Goal: Information Seeking & Learning: Learn about a topic

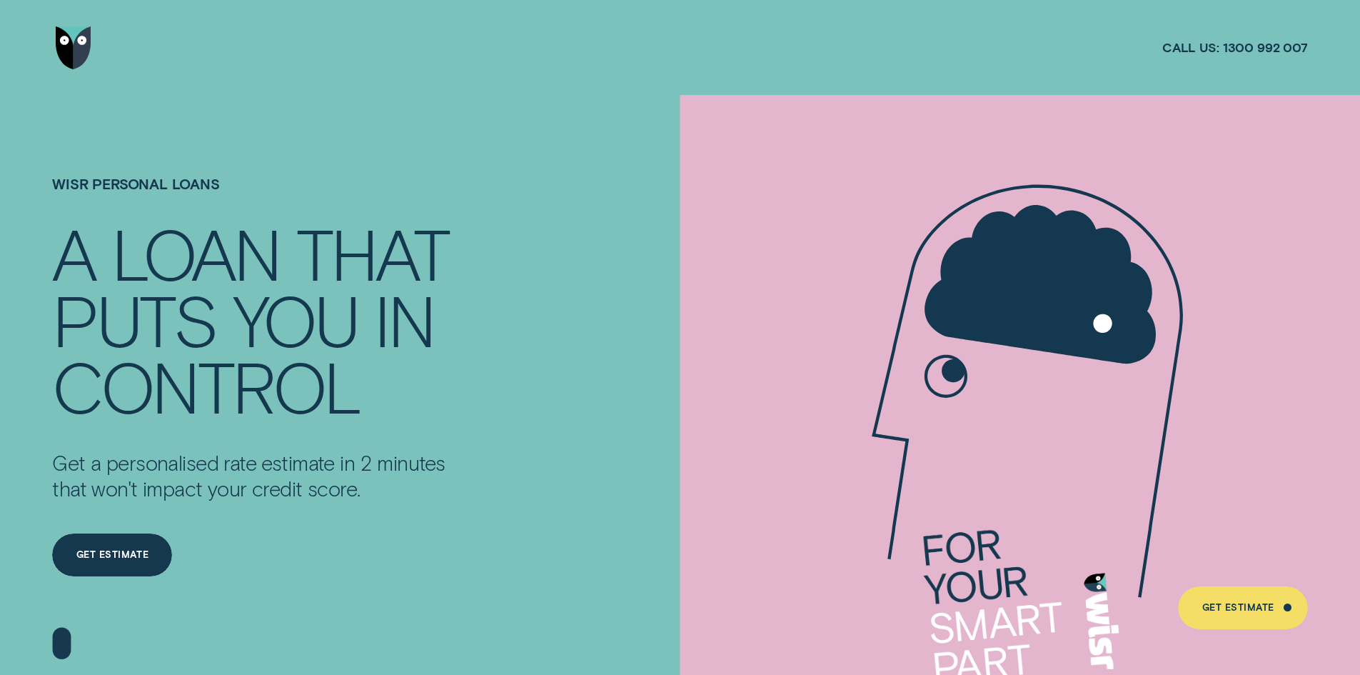
click at [71, 44] on img "Go to home page" at bounding box center [74, 47] width 36 height 43
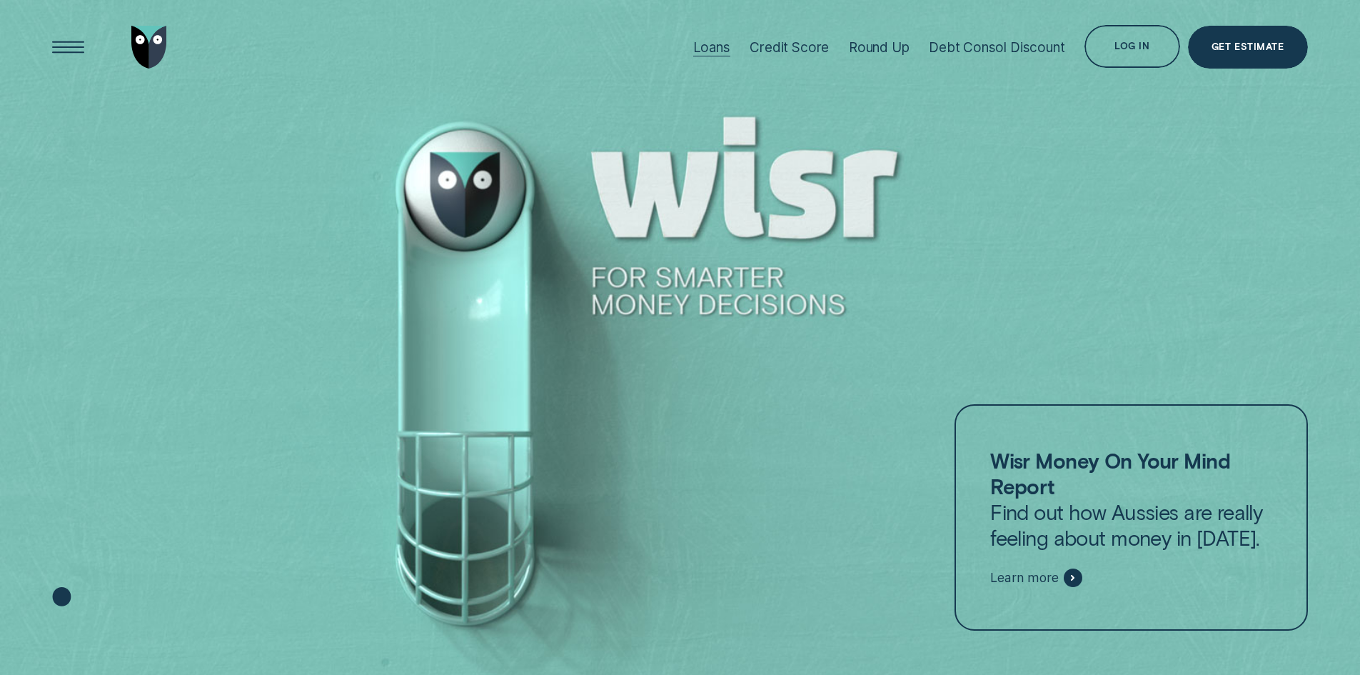
click at [717, 47] on div "Loans" at bounding box center [711, 47] width 37 height 16
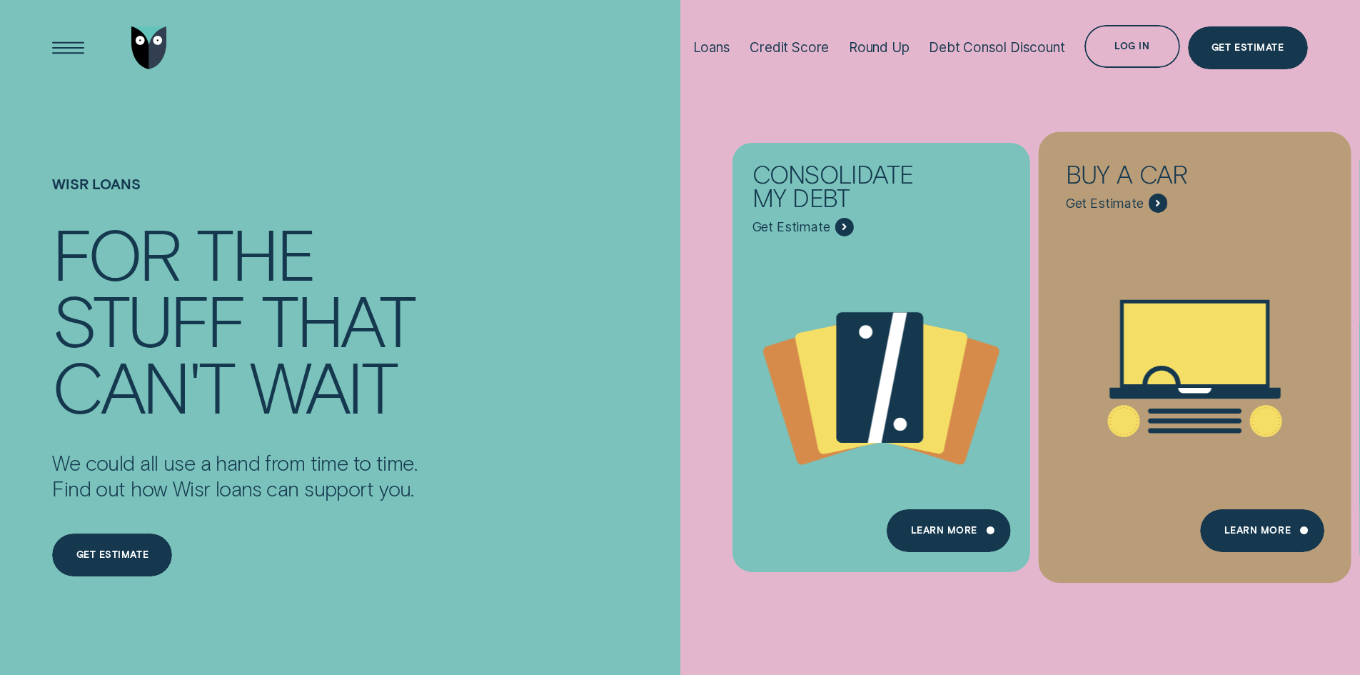
click at [1156, 276] on icon "Buy a car - Learn more" at bounding box center [1195, 368] width 313 height 238
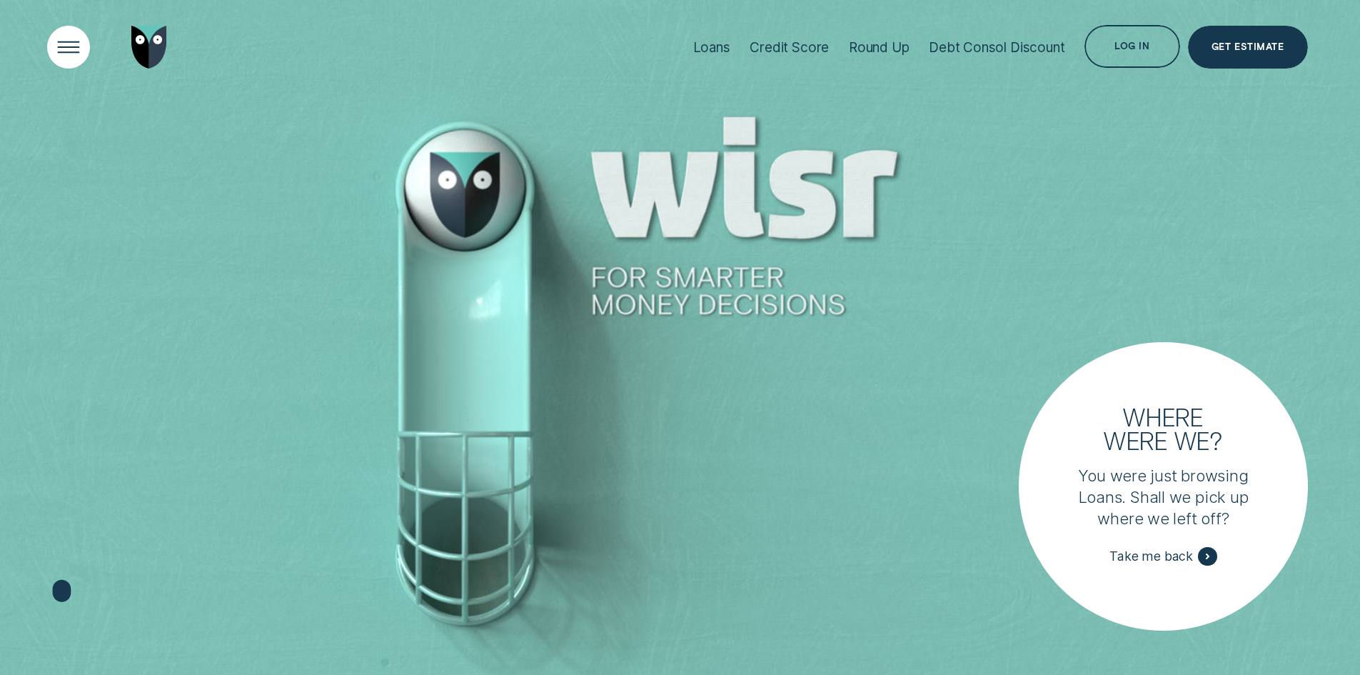
click at [66, 43] on div "Open Menu" at bounding box center [68, 47] width 61 height 61
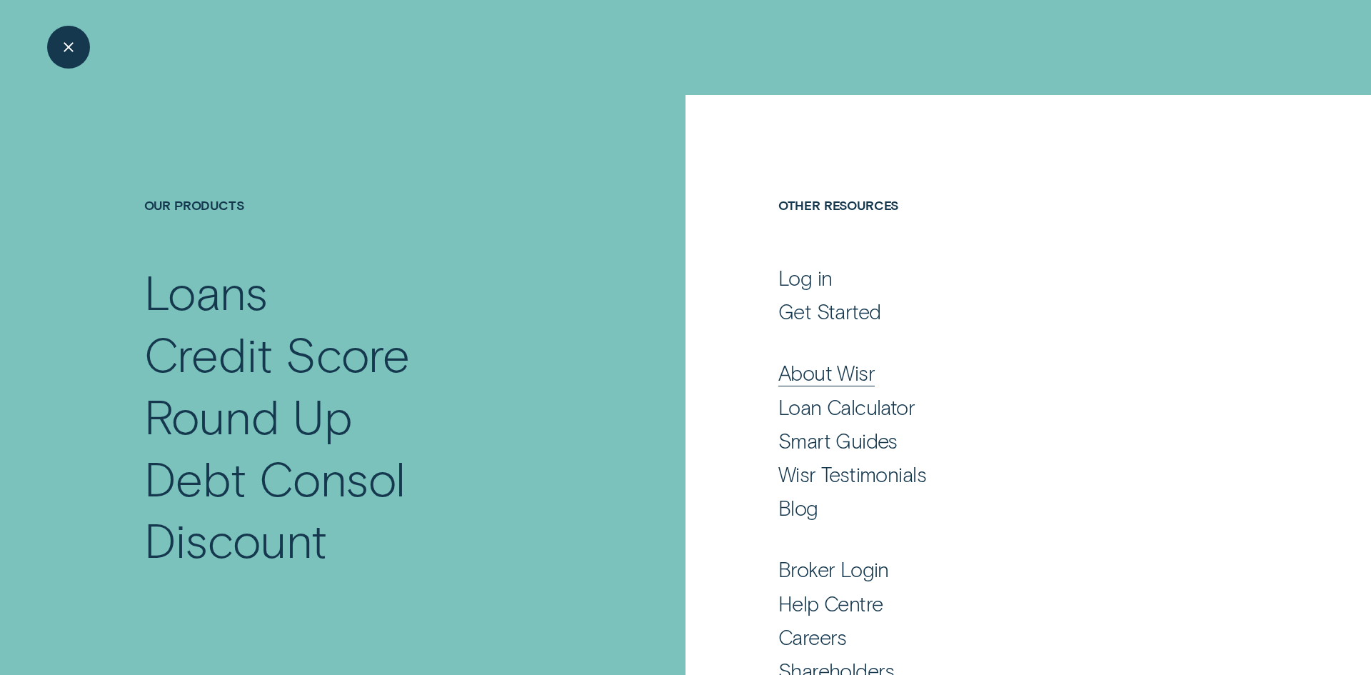
click at [809, 371] on div "About Wisr" at bounding box center [826, 373] width 96 height 26
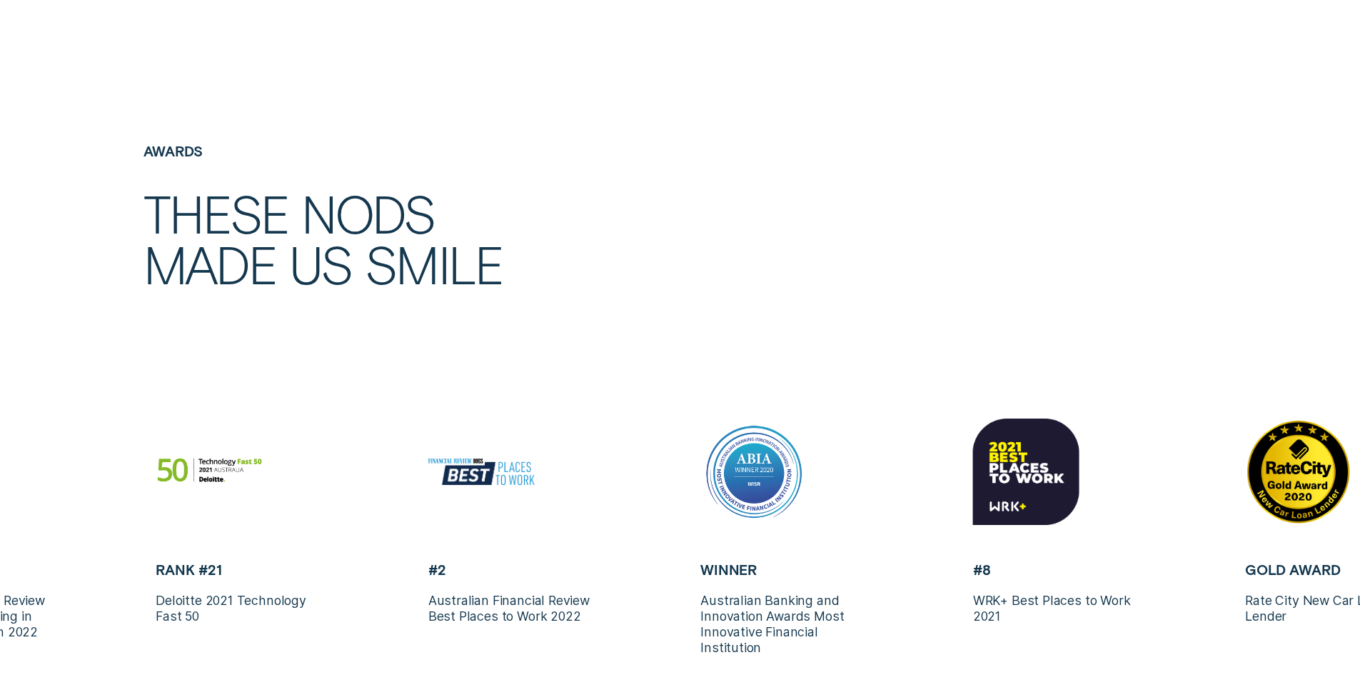
scroll to position [3569, 0]
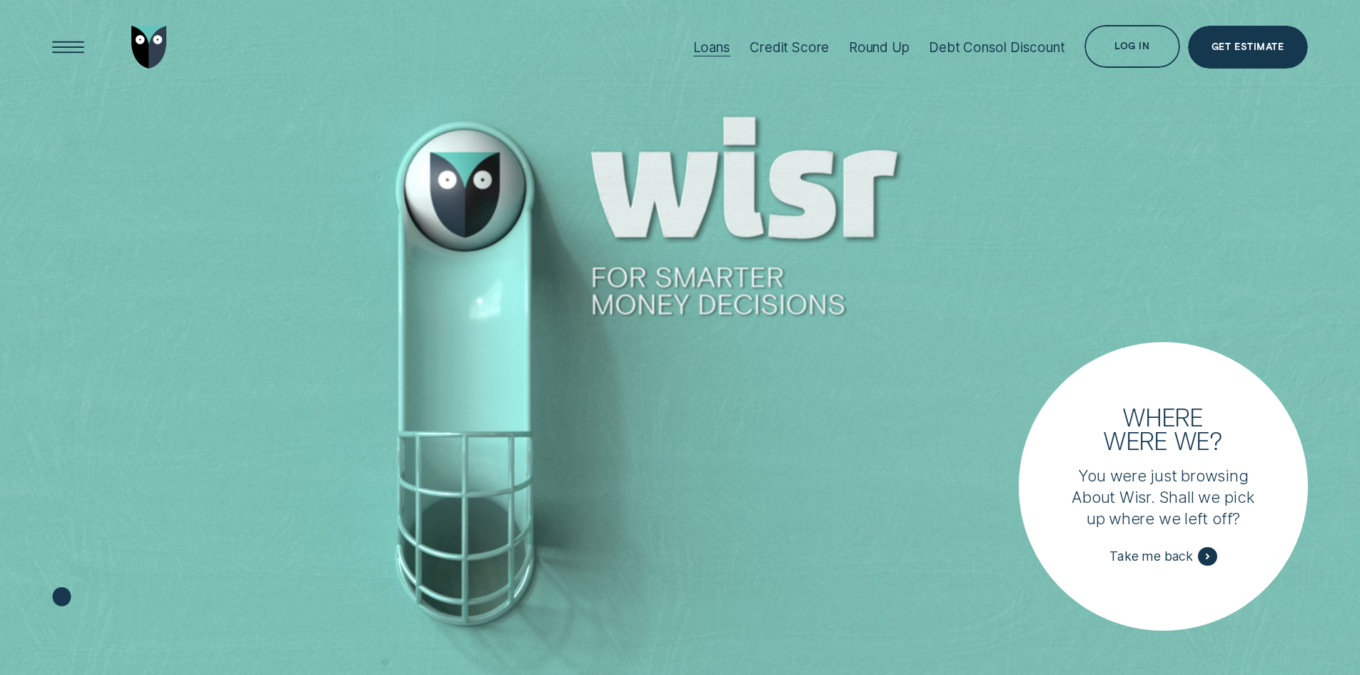
click at [717, 48] on div "Loans" at bounding box center [711, 47] width 37 height 16
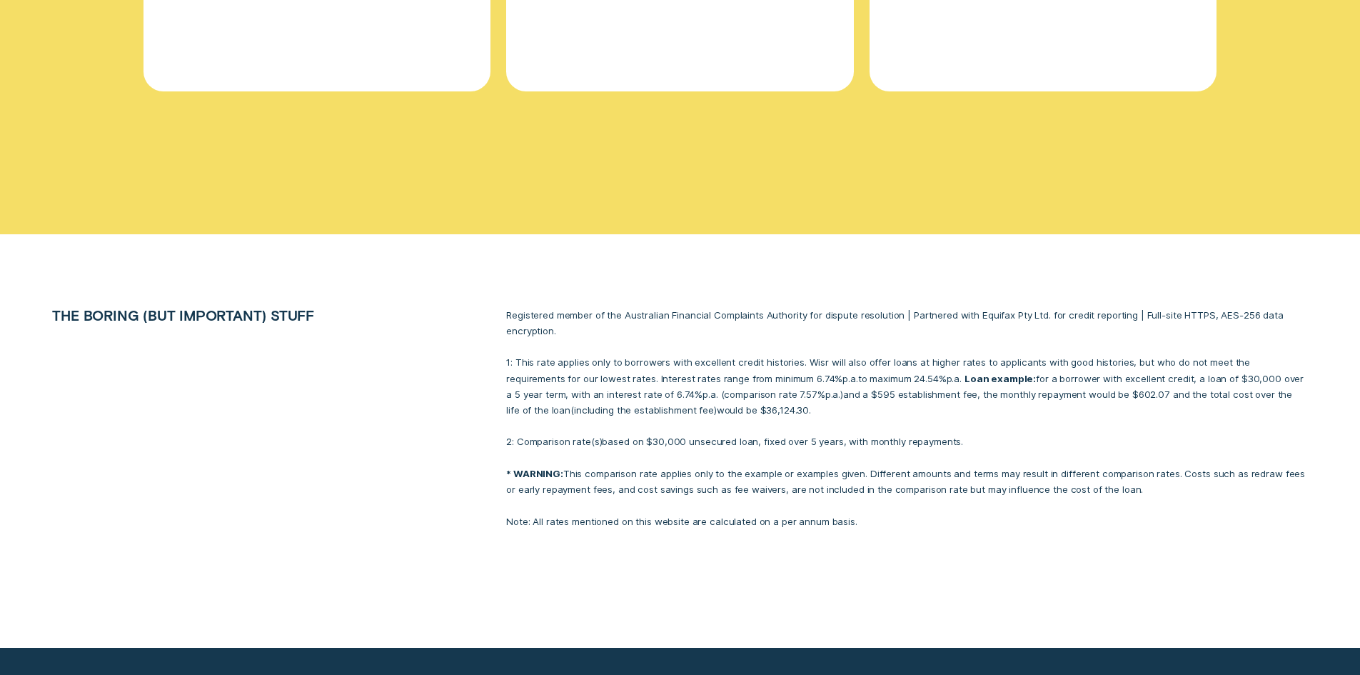
scroll to position [6638, 0]
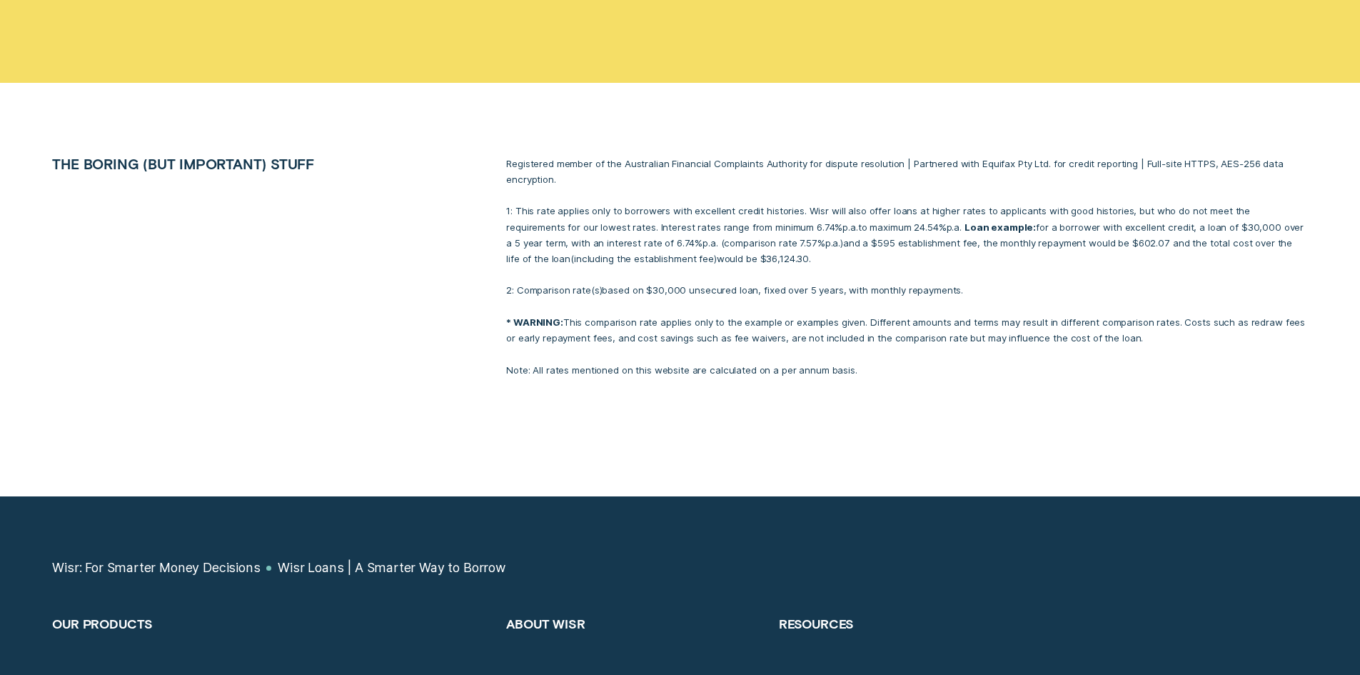
click at [975, 370] on p "Note: All rates mentioned on this website are calculated on a per annum basis." at bounding box center [906, 370] width 801 height 16
